Goal: Task Accomplishment & Management: Manage account settings

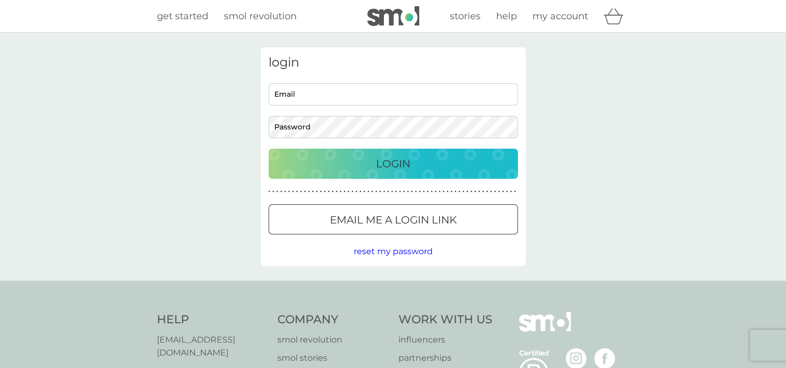
type input "[PERSON_NAME][EMAIL_ADDRESS][DOMAIN_NAME]"
click at [384, 166] on p "Login" at bounding box center [393, 163] width 34 height 17
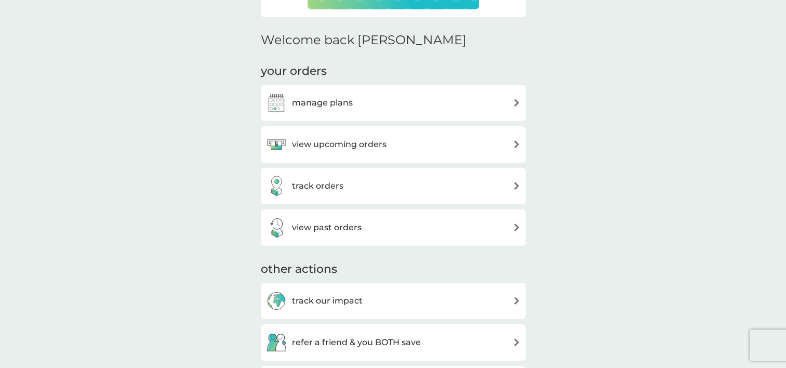
scroll to position [312, 0]
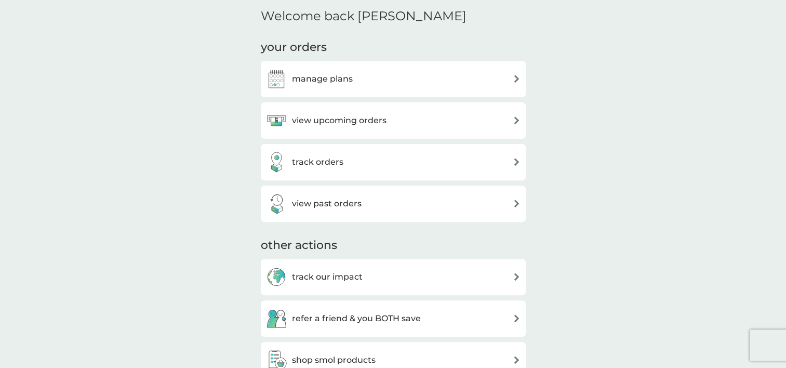
click at [352, 125] on h3 "view upcoming orders" at bounding box center [339, 121] width 95 height 14
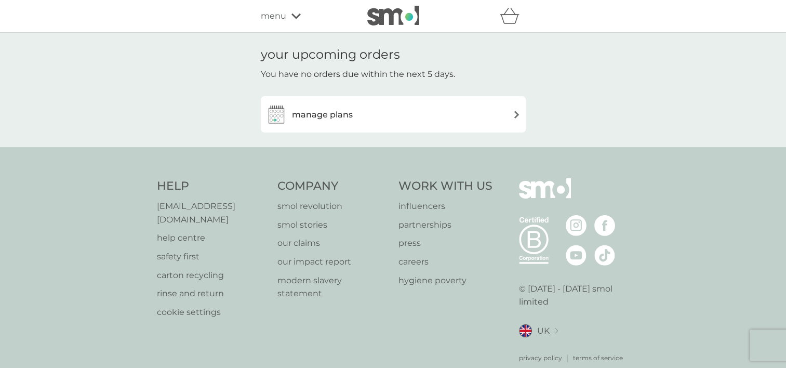
click at [474, 107] on div "manage plans" at bounding box center [393, 114] width 255 height 21
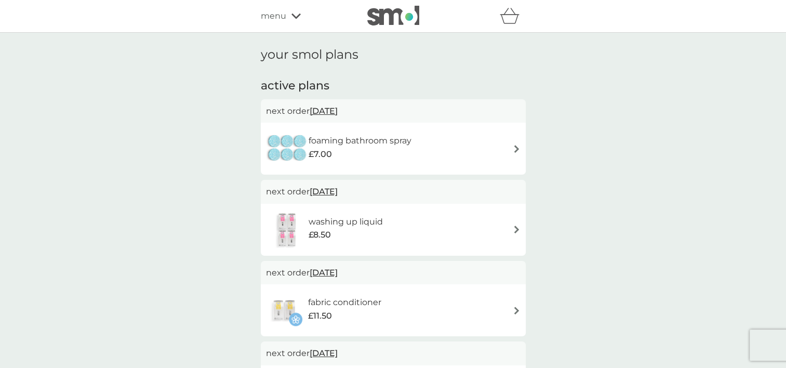
click at [332, 191] on span "[DATE]" at bounding box center [324, 191] width 28 height 20
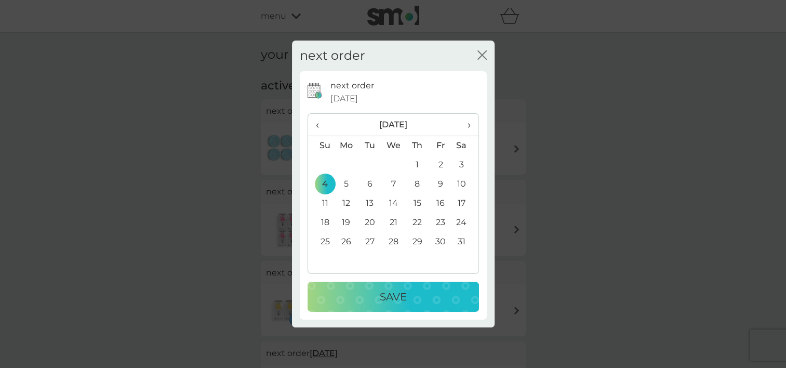
click at [319, 129] on span "‹" at bounding box center [321, 125] width 11 height 22
click at [320, 129] on span "‹" at bounding box center [321, 125] width 11 height 22
click at [188, 87] on div "next order close next order [DATE] ‹ [DATE] › Su Mo Tu We Th Fr Sa 26 27 28 29 …" at bounding box center [393, 184] width 786 height 368
